Goal: Task Accomplishment & Management: Use online tool/utility

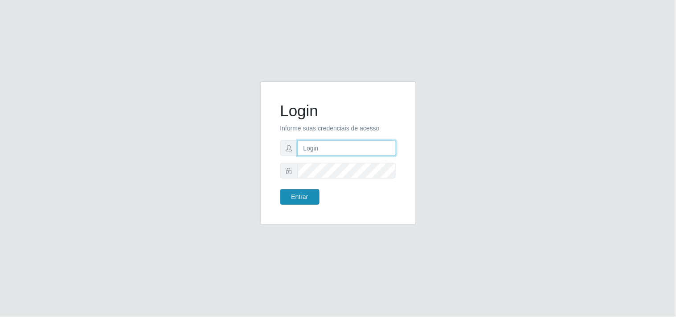
type input "analucia@cestao"
click at [283, 199] on button "Entrar" at bounding box center [299, 197] width 39 height 16
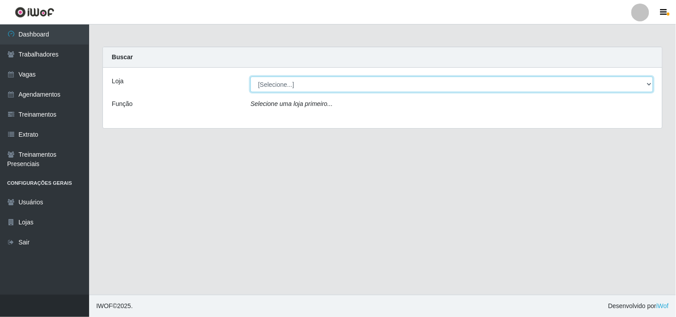
click at [264, 84] on select "[Selecione...] O Cestão - Geisel" at bounding box center [451, 85] width 403 height 16
select select "224"
click at [250, 77] on select "[Selecione...] O Cestão - Geisel" at bounding box center [451, 85] width 403 height 16
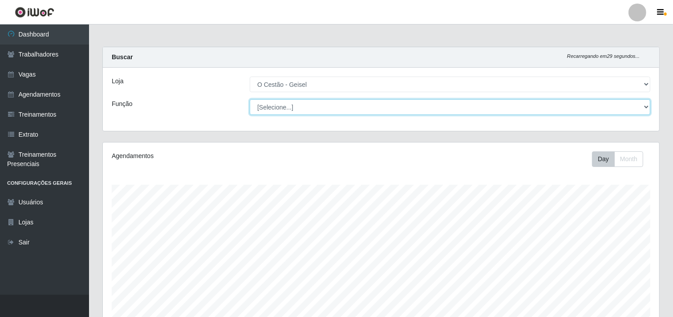
drag, startPoint x: 264, startPoint y: 87, endPoint x: 267, endPoint y: 106, distance: 19.4
click at [267, 106] on select "[Selecione...] ASG ASG + ASG ++ Auxiliar de Estoque Auxiliar de Estoque + Auxil…" at bounding box center [450, 107] width 401 height 16
select select "22"
click at [250, 99] on select "[Selecione...] ASG ASG + ASG ++ Auxiliar de Estoque Auxiliar de Estoque + Auxil…" at bounding box center [450, 107] width 401 height 16
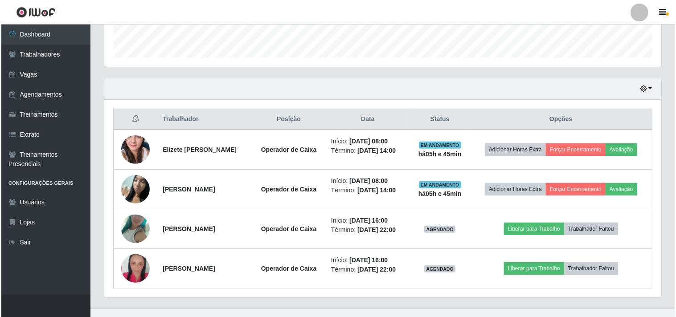
scroll to position [274, 0]
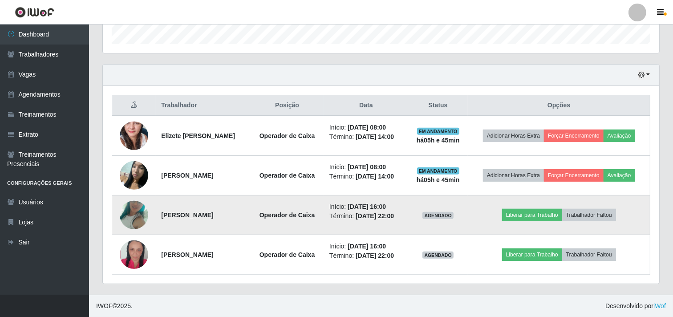
click at [126, 211] on img at bounding box center [134, 215] width 29 height 57
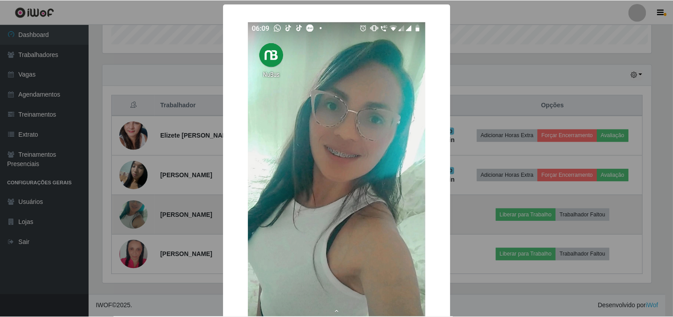
scroll to position [184, 551]
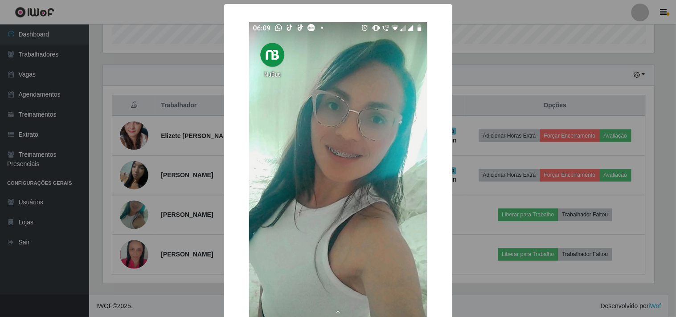
click at [149, 188] on div "× OK Cancel" at bounding box center [338, 158] width 676 height 317
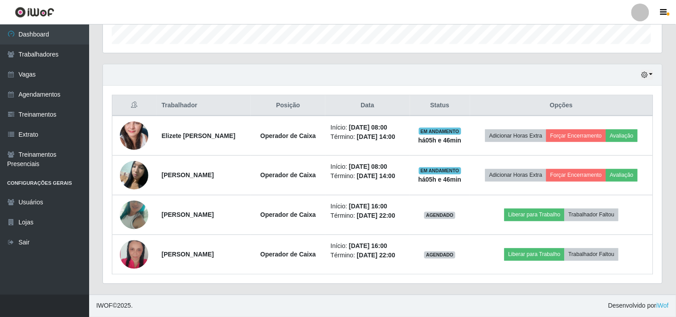
scroll to position [184, 557]
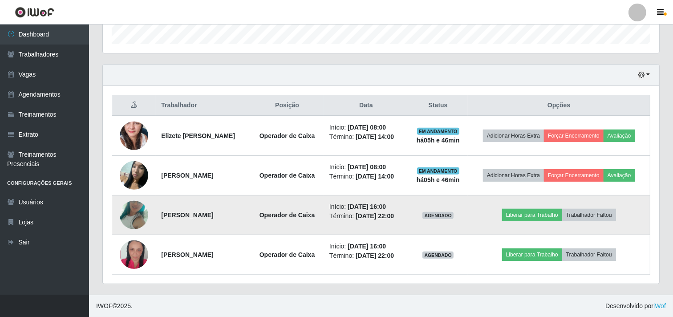
click at [143, 208] on img at bounding box center [134, 215] width 29 height 57
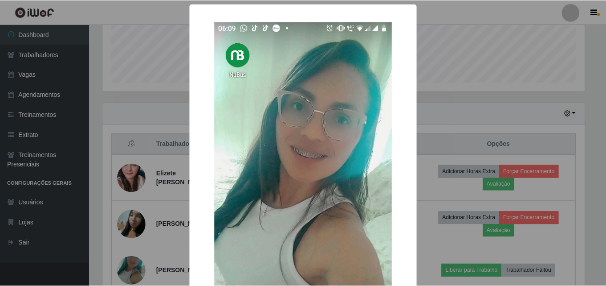
scroll to position [185, 484]
click at [102, 36] on div "× OK Cancel" at bounding box center [304, 143] width 608 height 286
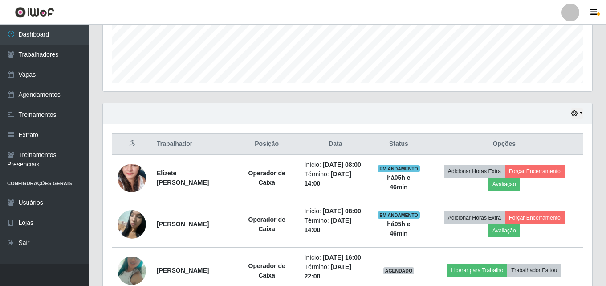
scroll to position [185, 490]
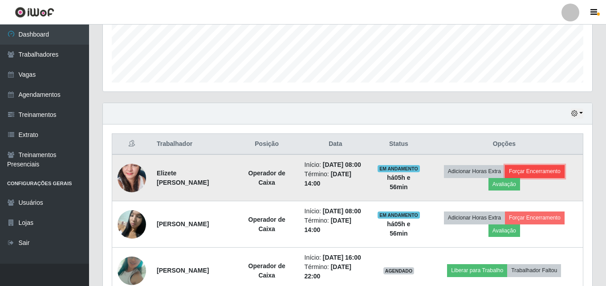
click at [545, 177] on button "Forçar Encerramento" at bounding box center [535, 171] width 60 height 12
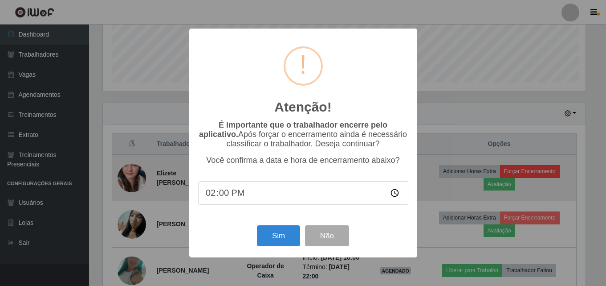
scroll to position [185, 485]
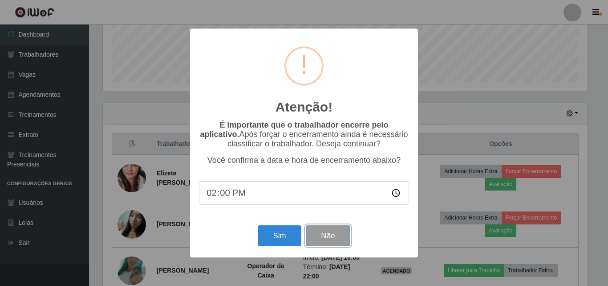
click at [324, 241] on button "Não" at bounding box center [328, 235] width 44 height 21
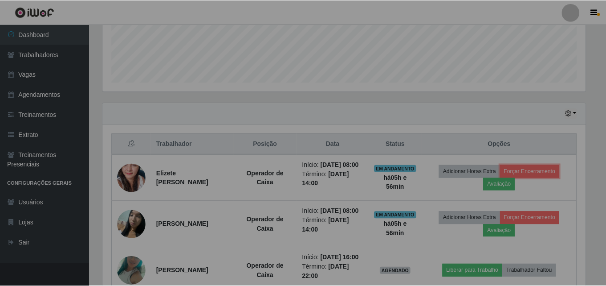
scroll to position [185, 490]
